Goal: Transaction & Acquisition: Purchase product/service

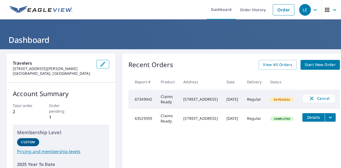
click at [245, 104] on td "Regular" at bounding box center [254, 99] width 23 height 19
click at [243, 103] on td "Regular" at bounding box center [254, 99] width 23 height 19
click at [309, 99] on icon "button" at bounding box center [311, 98] width 6 height 6
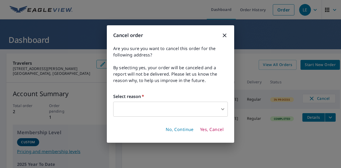
click at [224, 114] on body "LE LE Dashboard Order History Order LE Dashboard Travelers [STREET_ADDRESS][PER…" at bounding box center [170, 84] width 341 height 168
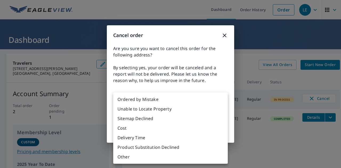
click at [168, 139] on li "Delivery Time" at bounding box center [170, 138] width 114 height 10
type input "34"
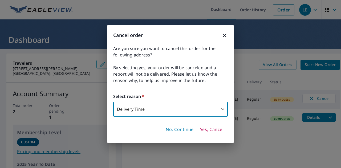
click at [214, 131] on span "Yes, Cancel" at bounding box center [211, 130] width 23 height 6
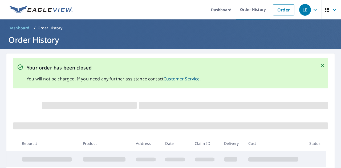
click at [110, 78] on p "You will not be charged. If you need any further assistance contact Customer Se…" at bounding box center [114, 79] width 174 height 6
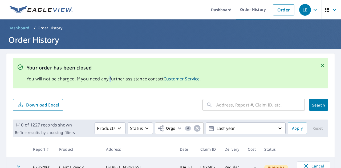
click at [21, 27] on span "Dashboard" at bounding box center [19, 27] width 21 height 5
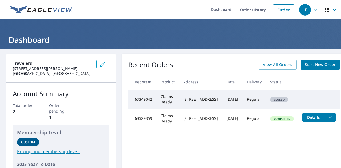
click at [312, 62] on span "Start New Order" at bounding box center [320, 64] width 31 height 7
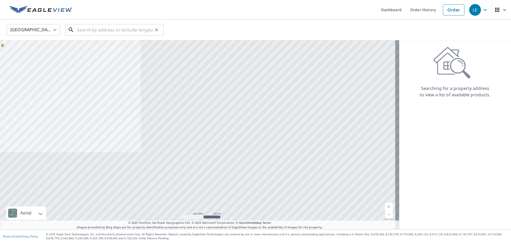
click at [95, 34] on input "text" at bounding box center [115, 29] width 76 height 15
paste input "[STREET_ADDRESS]"
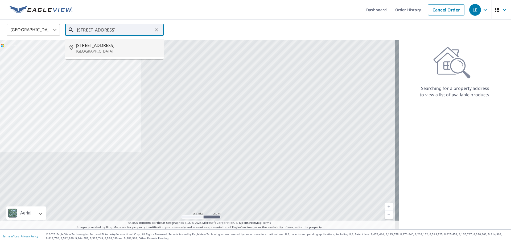
click at [110, 48] on span "[STREET_ADDRESS]" at bounding box center [118, 45] width 84 height 6
type input "[STREET_ADDRESS]"
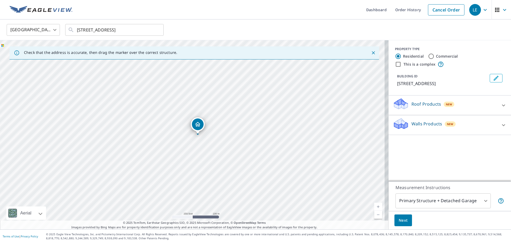
click at [340, 99] on div "Roof Products New" at bounding box center [445, 104] width 104 height 15
click at [340, 116] on div "ClaimsReady™" at bounding box center [450, 120] width 114 height 15
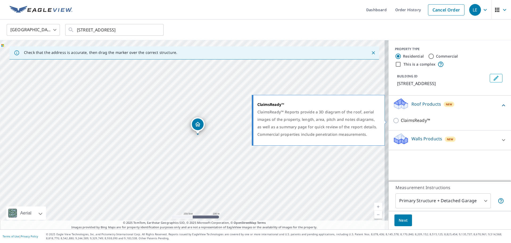
click at [340, 118] on p "ClaimsReady™" at bounding box center [415, 120] width 29 height 7
click at [340, 118] on input "ClaimsReady™" at bounding box center [397, 120] width 8 height 6
checkbox input "true"
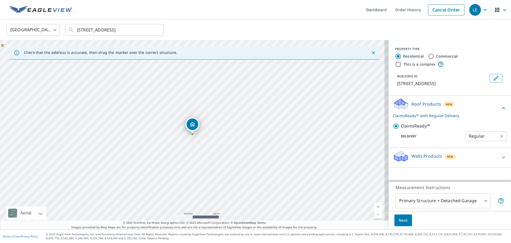
click at [340, 137] on body "LE LE Dashboard Order History Cancel Order LE United States [GEOGRAPHIC_DATA] ​…" at bounding box center [255, 121] width 511 height 243
click at [340, 154] on li "3 Hour" at bounding box center [482, 155] width 42 height 10
type input "7"
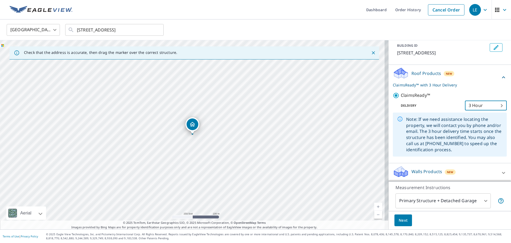
scroll to position [32, 0]
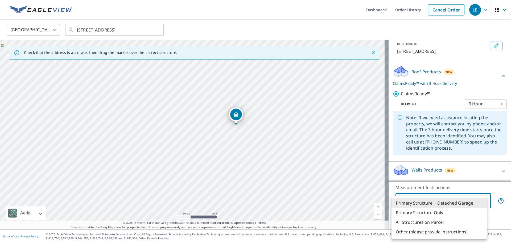
click at [340, 168] on body "LE LE Dashboard Order History Cancel Order LE United States [GEOGRAPHIC_DATA] ​…" at bounding box center [255, 121] width 511 height 243
click at [340, 168] on li "Primary Structure Only" at bounding box center [439, 212] width 95 height 10
type input "2"
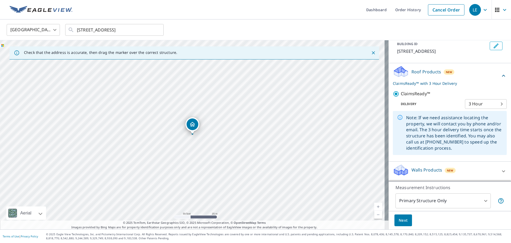
drag, startPoint x: 396, startPoint y: 221, endPoint x: 431, endPoint y: 222, distance: 34.9
click at [340, 168] on div "Next" at bounding box center [450, 220] width 122 height 19
drag, startPoint x: 403, startPoint y: 217, endPoint x: 508, endPoint y: 207, distance: 105.2
click at [340, 168] on div "Dashboard Order History Cancel Order LE [GEOGRAPHIC_DATA] [GEOGRAPHIC_DATA] ​ […" at bounding box center [255, 121] width 511 height 243
click at [340, 103] on body "LE LE Dashboard Order History Cancel Order LE United States [GEOGRAPHIC_DATA] ​…" at bounding box center [255, 121] width 511 height 243
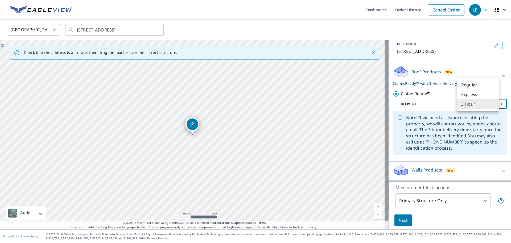
click at [340, 68] on div at bounding box center [255, 121] width 511 height 243
click at [340, 77] on div "Roof Products New ClaimsReady™ with 3 Hour Delivery" at bounding box center [447, 75] width 108 height 21
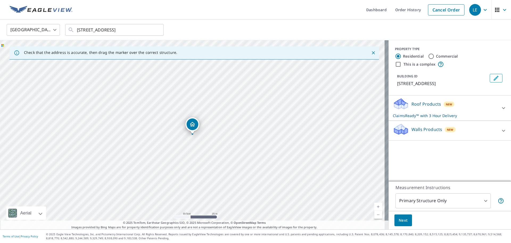
scroll to position [0, 0]
click at [340, 102] on div "Roof Products New ClaimsReady™ with 3 Hour Delivery" at bounding box center [445, 107] width 104 height 21
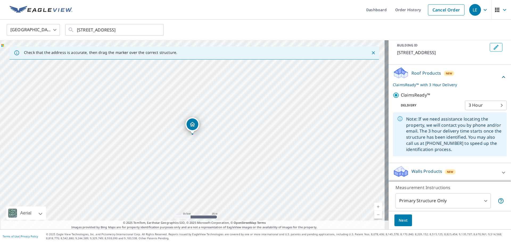
scroll to position [32, 0]
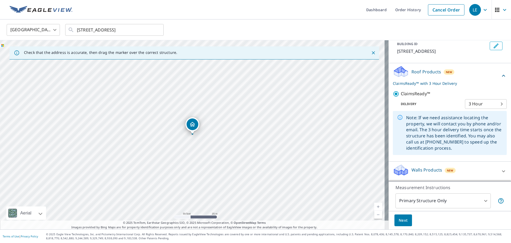
click at [340, 102] on body "LE LE Dashboard Order History Cancel Order LE United States [GEOGRAPHIC_DATA] ​…" at bounding box center [255, 121] width 511 height 243
click at [340, 102] on li "3 Hour" at bounding box center [478, 104] width 42 height 10
click at [340, 168] on body "LE LE Dashboard Order History Cancel Order LE United States [GEOGRAPHIC_DATA] ​…" at bounding box center [255, 121] width 511 height 243
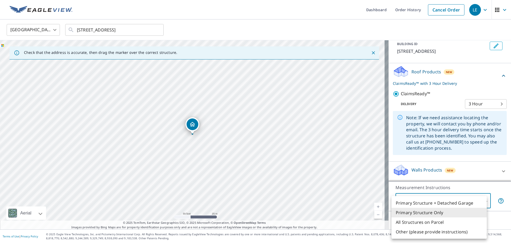
click at [340, 168] on li "Primary Structure Only" at bounding box center [439, 212] width 95 height 10
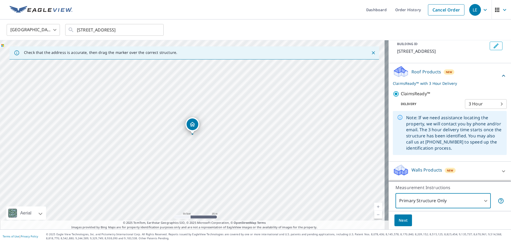
click at [340, 168] on button "Next" at bounding box center [404, 220] width 18 height 12
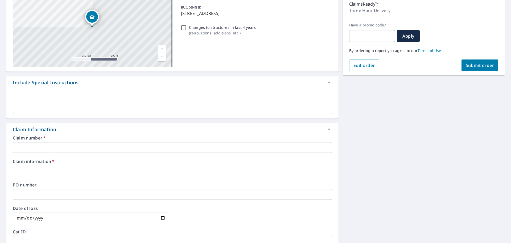
scroll to position [80, 0]
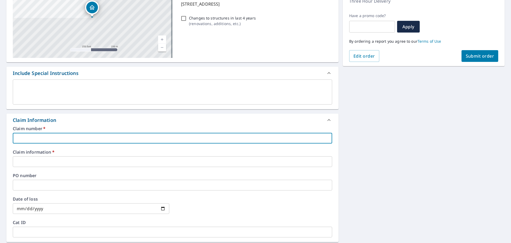
click at [110, 140] on input "text" at bounding box center [172, 138] width 319 height 11
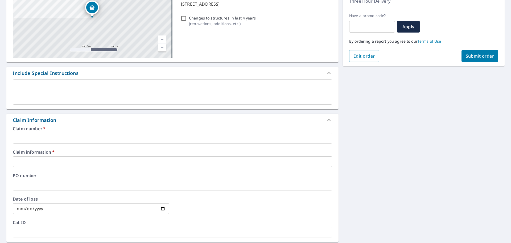
click at [103, 137] on input "text" at bounding box center [172, 138] width 319 height 11
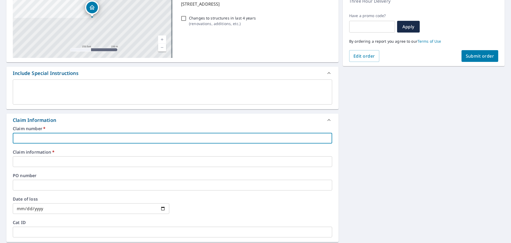
paste input "JDV6968"
type input "JDV6968"
click at [63, 162] on input "text" at bounding box center [172, 161] width 319 height 11
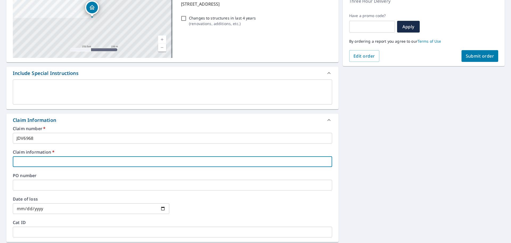
paste input "JDV6968"
type input "JDV6968 - Roof claim"
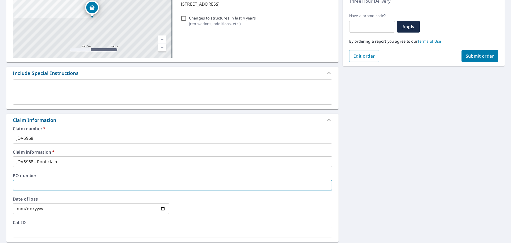
click at [90, 168] on input "text" at bounding box center [172, 184] width 319 height 11
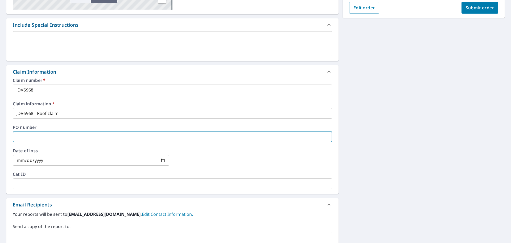
scroll to position [133, 0]
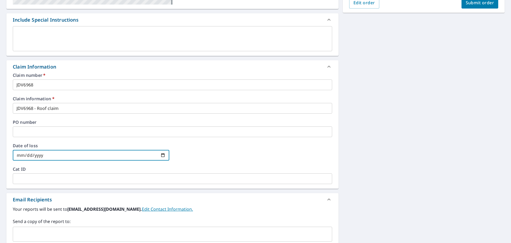
click at [20, 154] on input "date" at bounding box center [91, 155] width 157 height 11
type input "[DATE]"
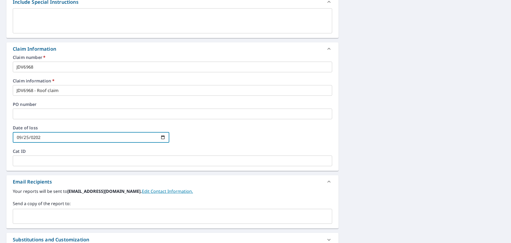
scroll to position [160, 0]
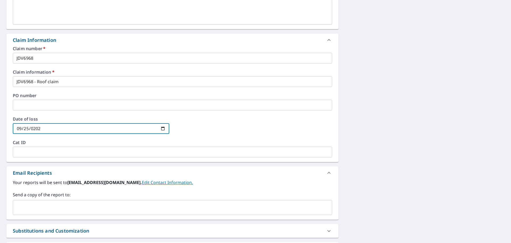
click at [169, 168] on div "​" at bounding box center [172, 207] width 319 height 15
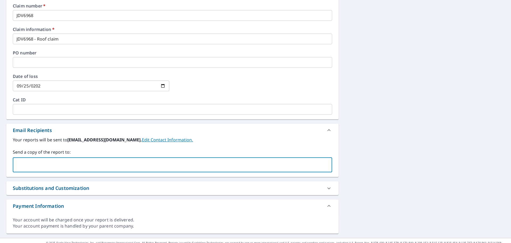
scroll to position [211, 0]
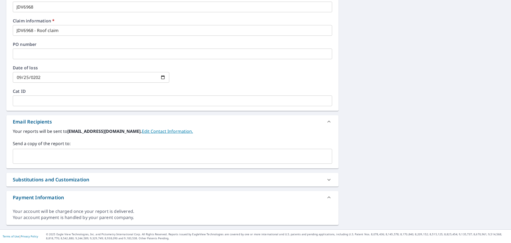
click at [306, 168] on div "Payment Information" at bounding box center [168, 197] width 310 height 7
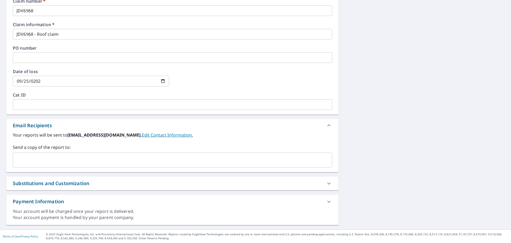
click at [306, 168] on div "Payment Information" at bounding box center [168, 201] width 310 height 7
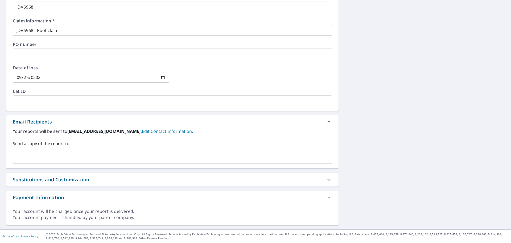
click at [272, 168] on div "Substitutions and Customization" at bounding box center [168, 179] width 310 height 7
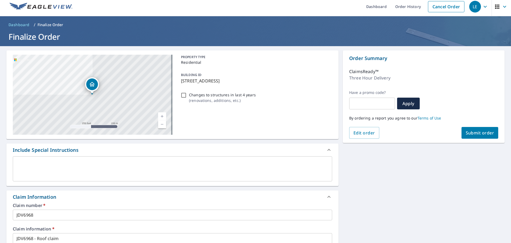
scroll to position [0, 0]
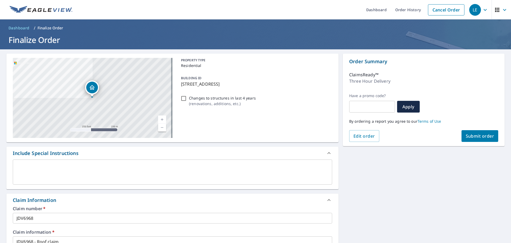
click at [340, 135] on span "Submit order" at bounding box center [480, 136] width 28 height 6
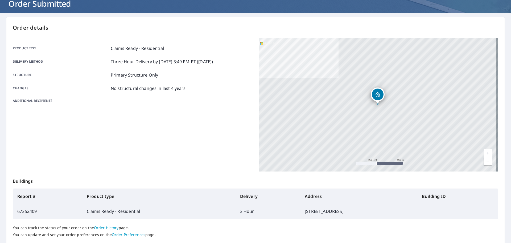
scroll to position [71, 0]
